Goal: Information Seeking & Learning: Learn about a topic

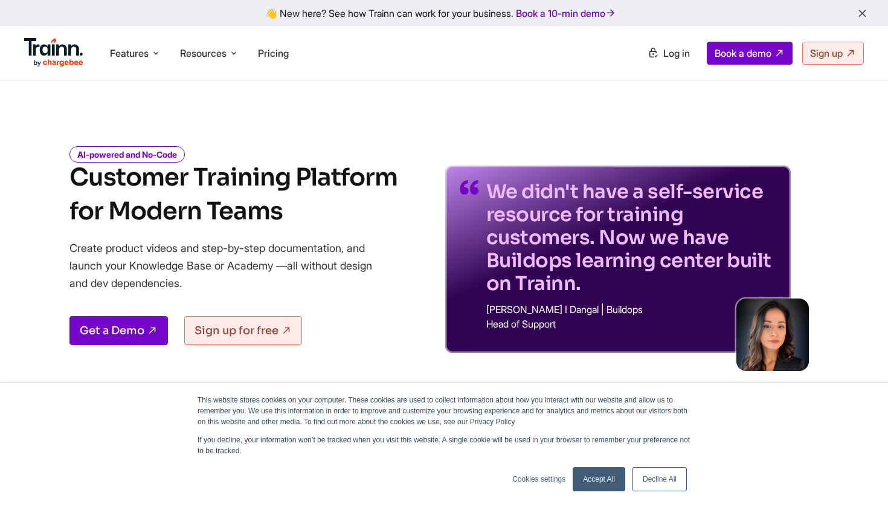
click at [141, 184] on h1 "Customer Training Platform for Modern Teams" at bounding box center [233, 195] width 328 height 68
drag, startPoint x: 141, startPoint y: 184, endPoint x: 256, endPoint y: 203, distance: 116.3
click at [258, 205] on h1 "Customer Training Platform for Modern Teams" at bounding box center [233, 195] width 328 height 68
click at [256, 203] on h1 "Customer Training Platform for Modern Teams" at bounding box center [233, 195] width 328 height 68
drag, startPoint x: 256, startPoint y: 203, endPoint x: 63, endPoint y: 188, distance: 193.3
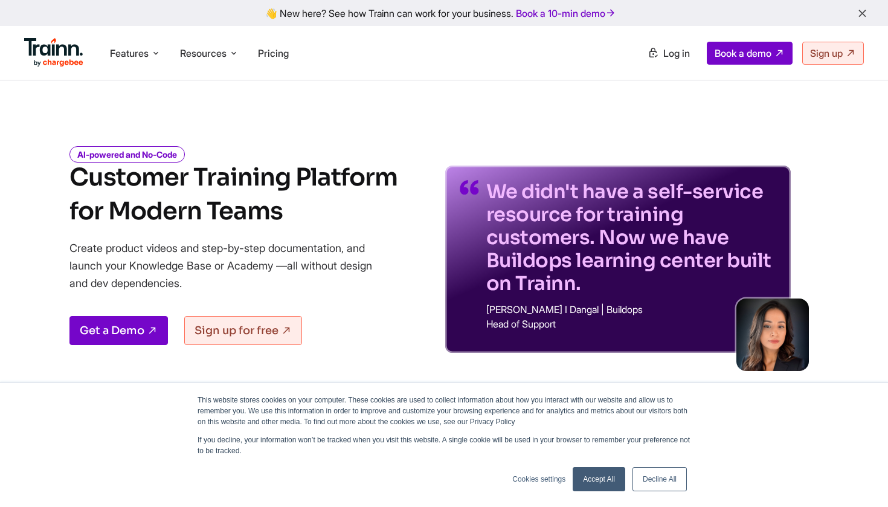
click at [63, 188] on div "AI-powered and No-Code Customer Training Platform for Modern Teams Create produ…" at bounding box center [444, 240] width 870 height 223
drag, startPoint x: 63, startPoint y: 188, endPoint x: 229, endPoint y: 218, distance: 168.8
click at [229, 218] on div "AI-powered and No-Code Customer Training Platform for Modern Teams Create produ…" at bounding box center [444, 240] width 870 height 223
click at [229, 218] on h1 "Customer Training Platform for Modern Teams" at bounding box center [233, 195] width 328 height 68
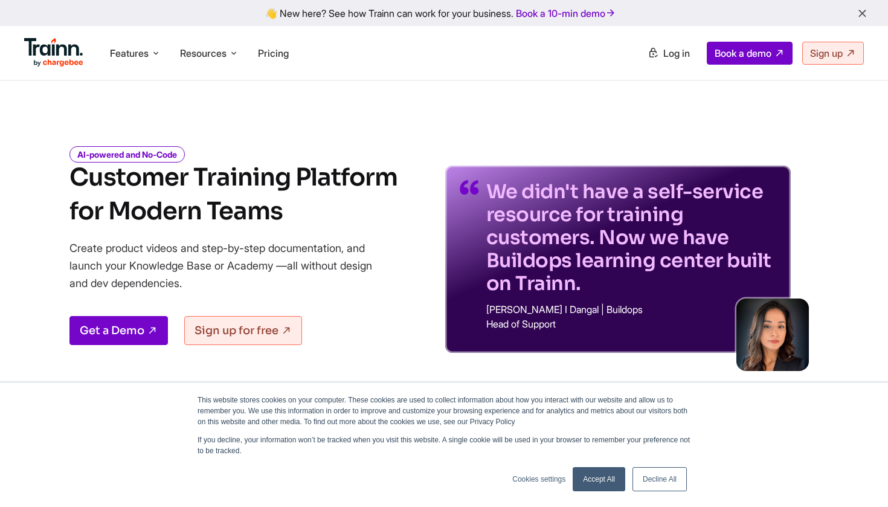
drag, startPoint x: 229, startPoint y: 218, endPoint x: 79, endPoint y: 193, distance: 152.5
click at [79, 193] on h1 "Customer Training Platform for Modern Teams" at bounding box center [233, 195] width 328 height 68
click at [83, 187] on h1 "Customer Training Platform for Modern Teams" at bounding box center [233, 195] width 328 height 68
drag, startPoint x: 83, startPoint y: 187, endPoint x: 222, endPoint y: 205, distance: 140.1
click at [222, 205] on h1 "Customer Training Platform for Modern Teams" at bounding box center [233, 195] width 328 height 68
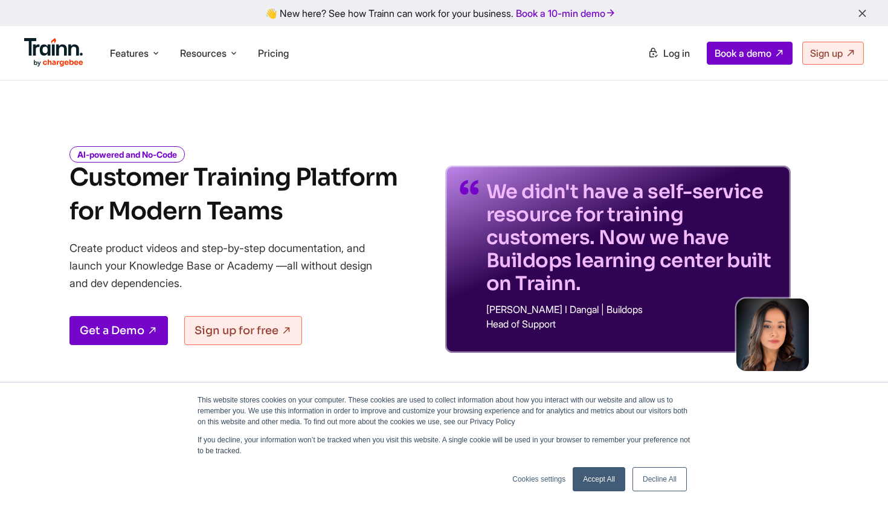
click at [222, 205] on h1 "Customer Training Platform for Modern Teams" at bounding box center [233, 195] width 328 height 68
click at [163, 285] on p "Create product videos and step-by-step documentation, and launch your Knowledge…" at bounding box center [229, 265] width 320 height 53
drag, startPoint x: 163, startPoint y: 285, endPoint x: 71, endPoint y: 242, distance: 101.6
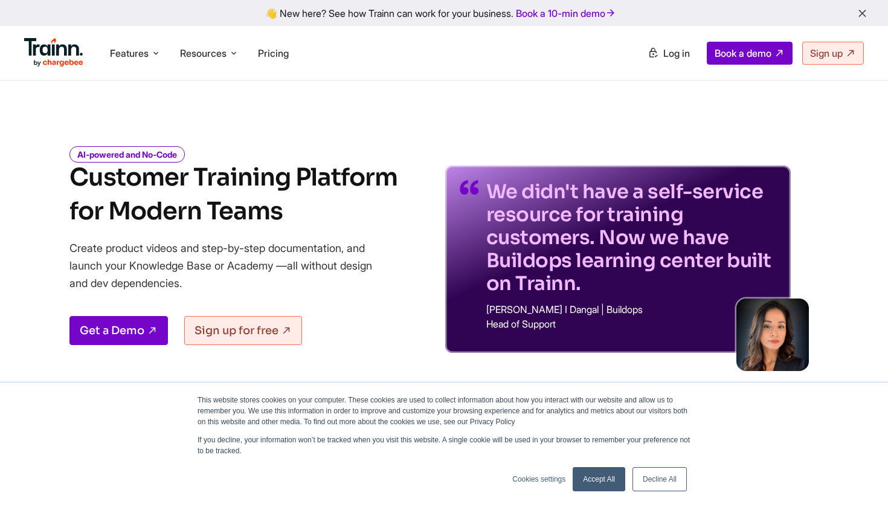
click at [71, 242] on p "Create product videos and step-by-step documentation, and launch your Knowledge…" at bounding box center [229, 265] width 320 height 53
drag, startPoint x: 71, startPoint y: 242, endPoint x: 171, endPoint y: 309, distance: 120.1
click at [173, 309] on div "AI-powered and No-Code Customer Training Platform for Modern Teams Create produ…" at bounding box center [233, 251] width 328 height 204
click at [168, 289] on p "Create product videos and step-by-step documentation, and launch your Knowledge…" at bounding box center [229, 265] width 320 height 53
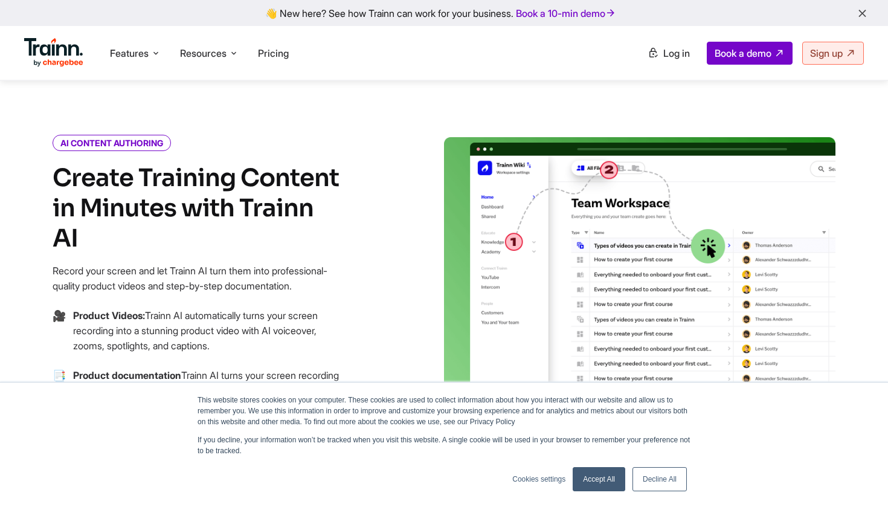
scroll to position [466, 0]
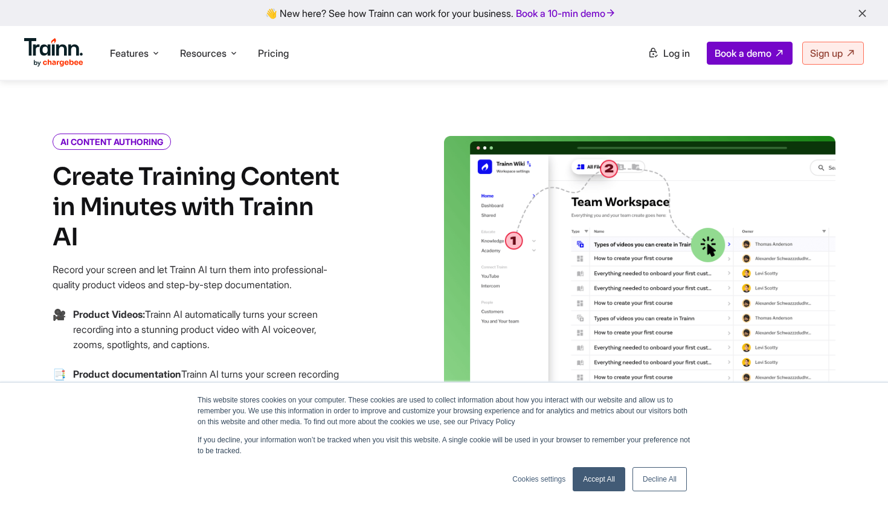
click at [105, 162] on h2 "Create Training Content in Minutes with Trainn AI" at bounding box center [198, 207] width 290 height 91
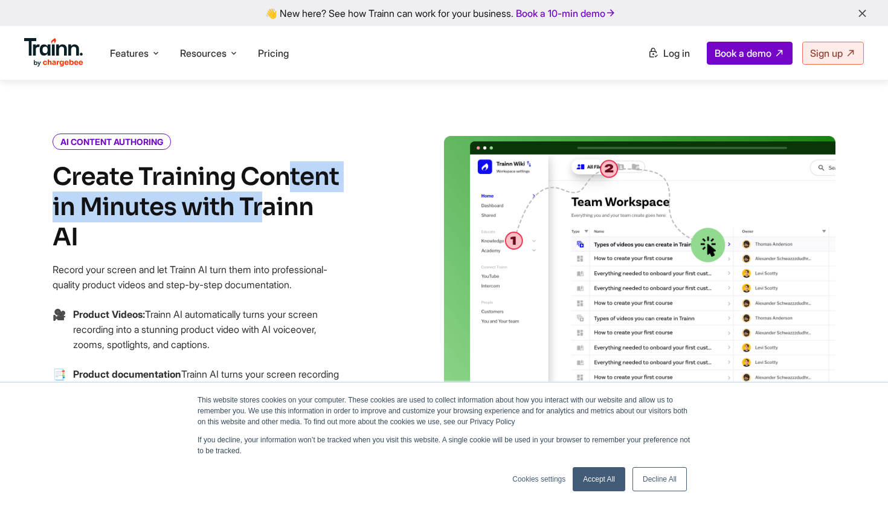
drag, startPoint x: 105, startPoint y: 161, endPoint x: 313, endPoint y: 188, distance: 209.5
click at [313, 188] on h2 "Create Training Content in Minutes with Trainn AI" at bounding box center [198, 207] width 290 height 91
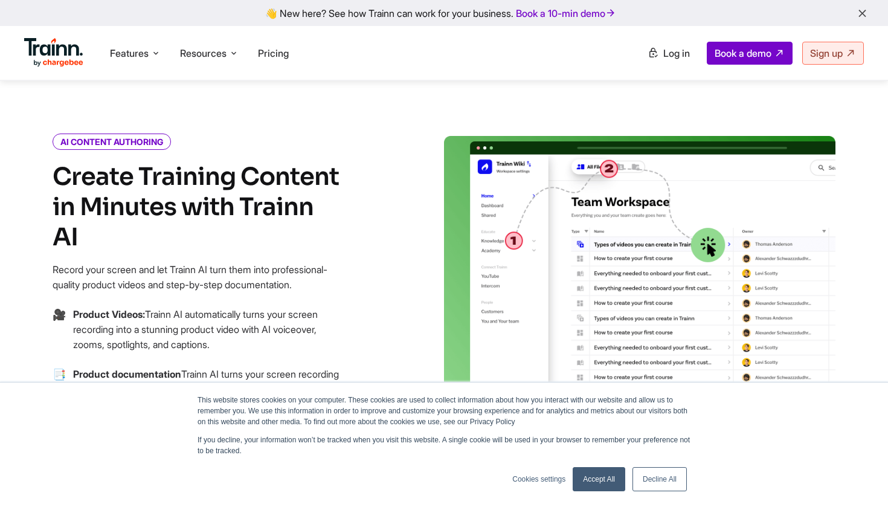
click at [331, 210] on h2 "Create Training Content in Minutes with Trainn AI" at bounding box center [198, 207] width 290 height 91
click at [96, 266] on p "Record your screen and let Trainn AI turn them into professional-quality produc…" at bounding box center [198, 277] width 290 height 30
drag, startPoint x: 96, startPoint y: 266, endPoint x: 69, endPoint y: 234, distance: 42.1
click at [69, 262] on p "Record your screen and let Trainn AI turn them into professional-quality produc…" at bounding box center [198, 277] width 290 height 30
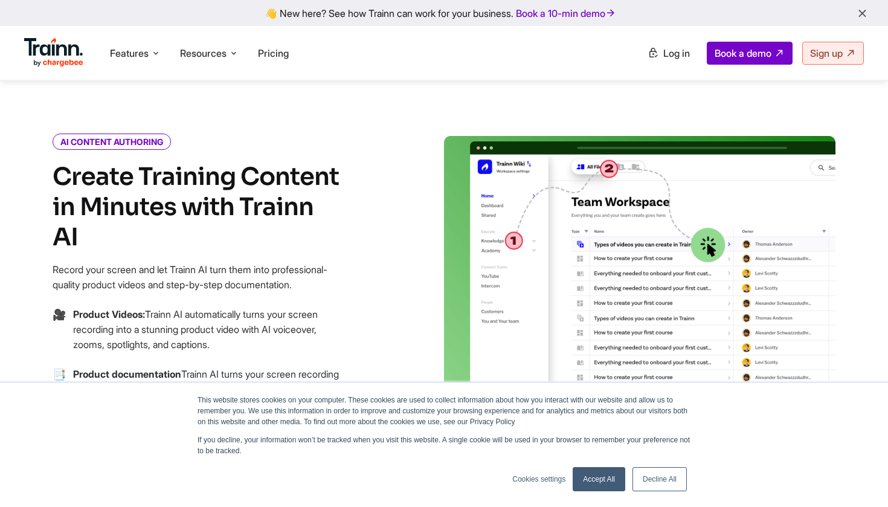
click at [69, 262] on p "Record your screen and let Trainn AI turn them into professional-quality produc…" at bounding box center [198, 277] width 290 height 30
drag, startPoint x: 69, startPoint y: 234, endPoint x: 91, endPoint y: 268, distance: 40.7
click at [91, 268] on p "Record your screen and let Trainn AI turn them into professional-quality produc…" at bounding box center [198, 277] width 290 height 30
click at [57, 229] on div "AI CONTENT AUTHORING Create Training Content in Minutes with Trainn AI Record y…" at bounding box center [198, 314] width 290 height 356
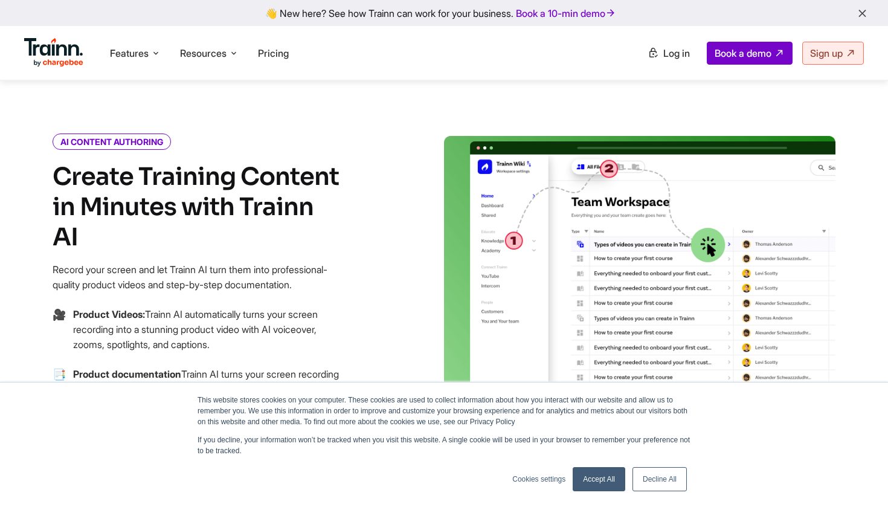
click at [78, 262] on p "Record your screen and let Trainn AI turn them into professional-quality produc…" at bounding box center [198, 277] width 290 height 30
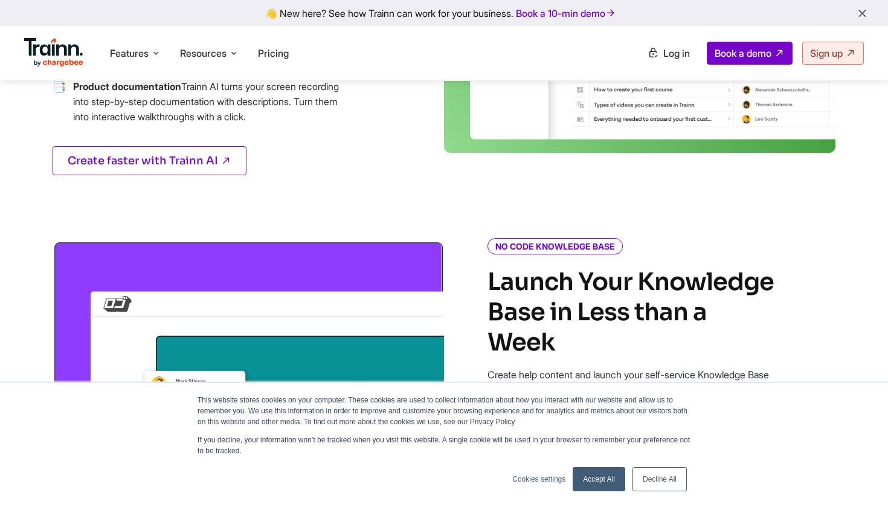
click at [600, 479] on link "Accept All" at bounding box center [598, 479] width 53 height 24
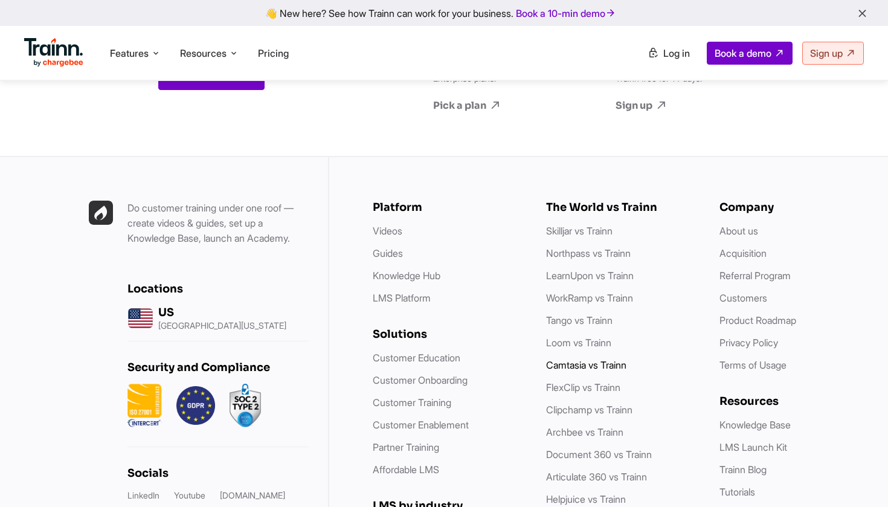
scroll to position [3404, 0]
